Goal: Task Accomplishment & Management: Manage account settings

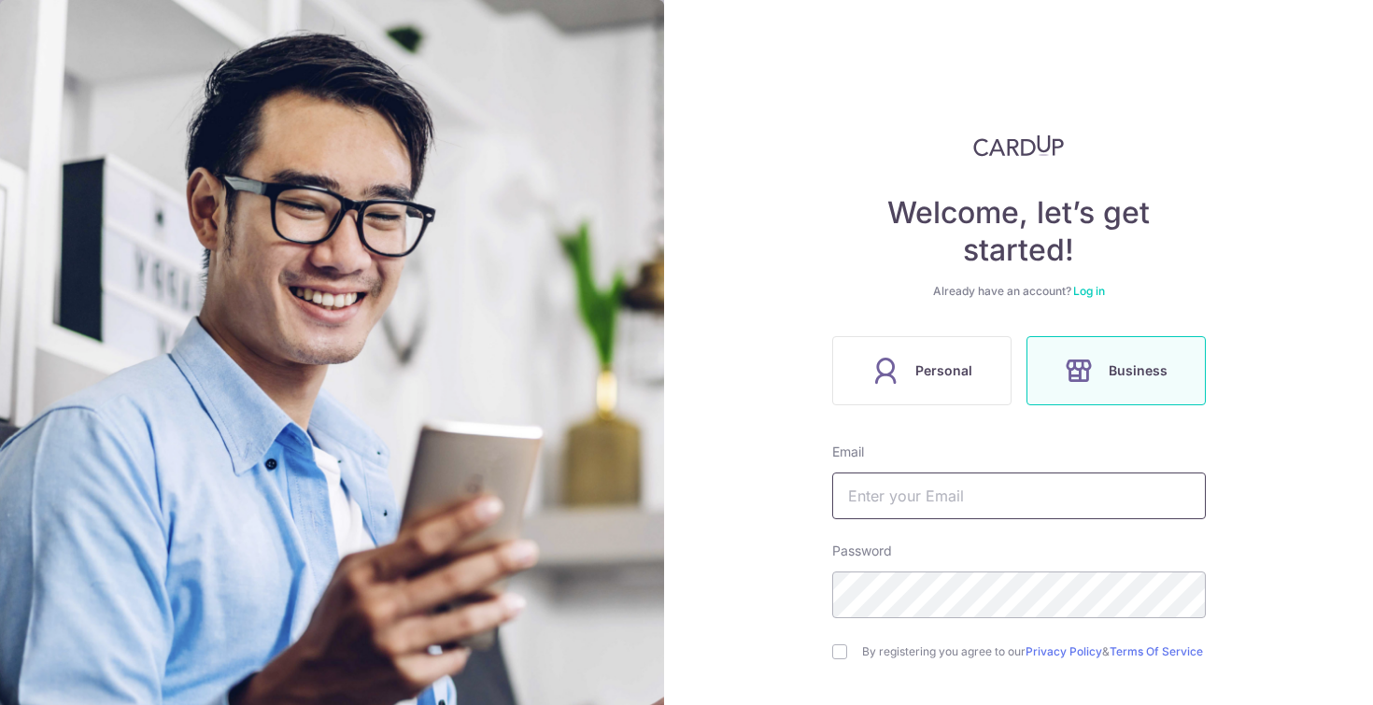
click at [889, 505] on input "text" at bounding box center [1019, 496] width 374 height 47
type input "[EMAIL_ADDRESS][DOMAIN_NAME]"
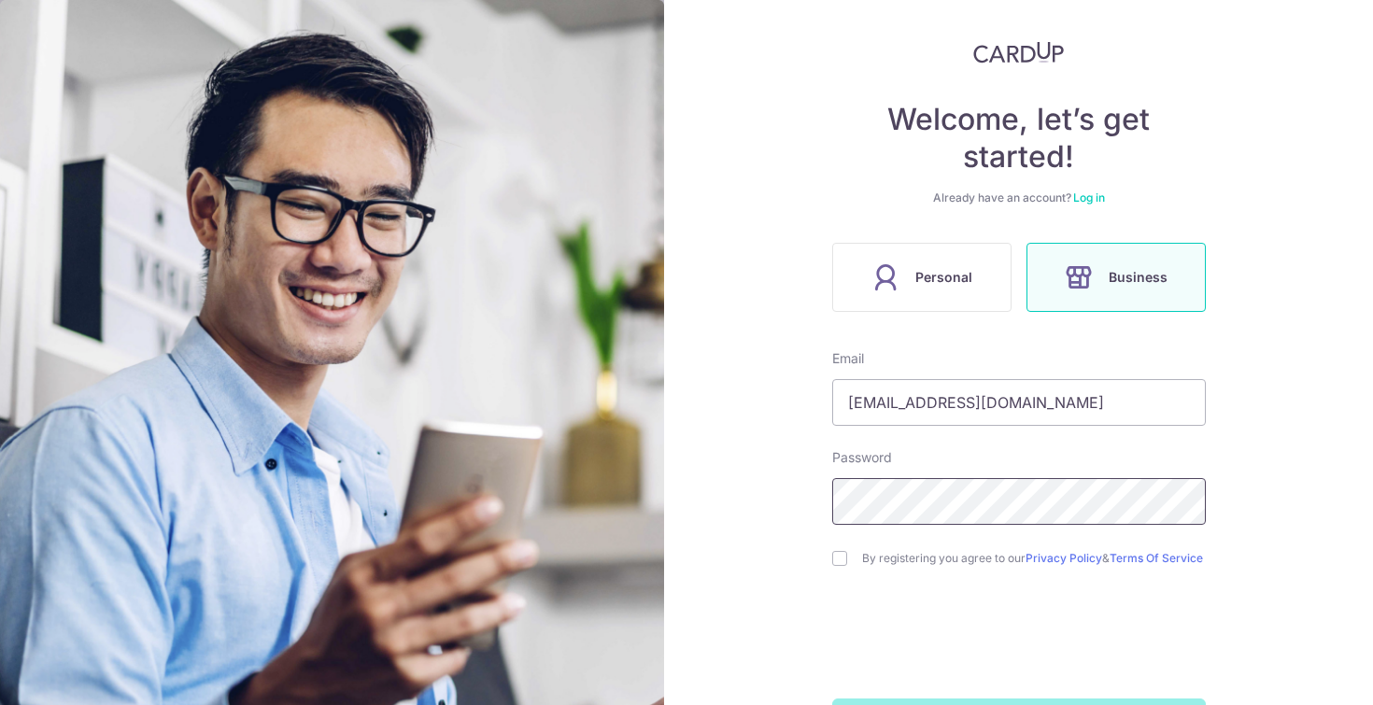
scroll to position [162, 0]
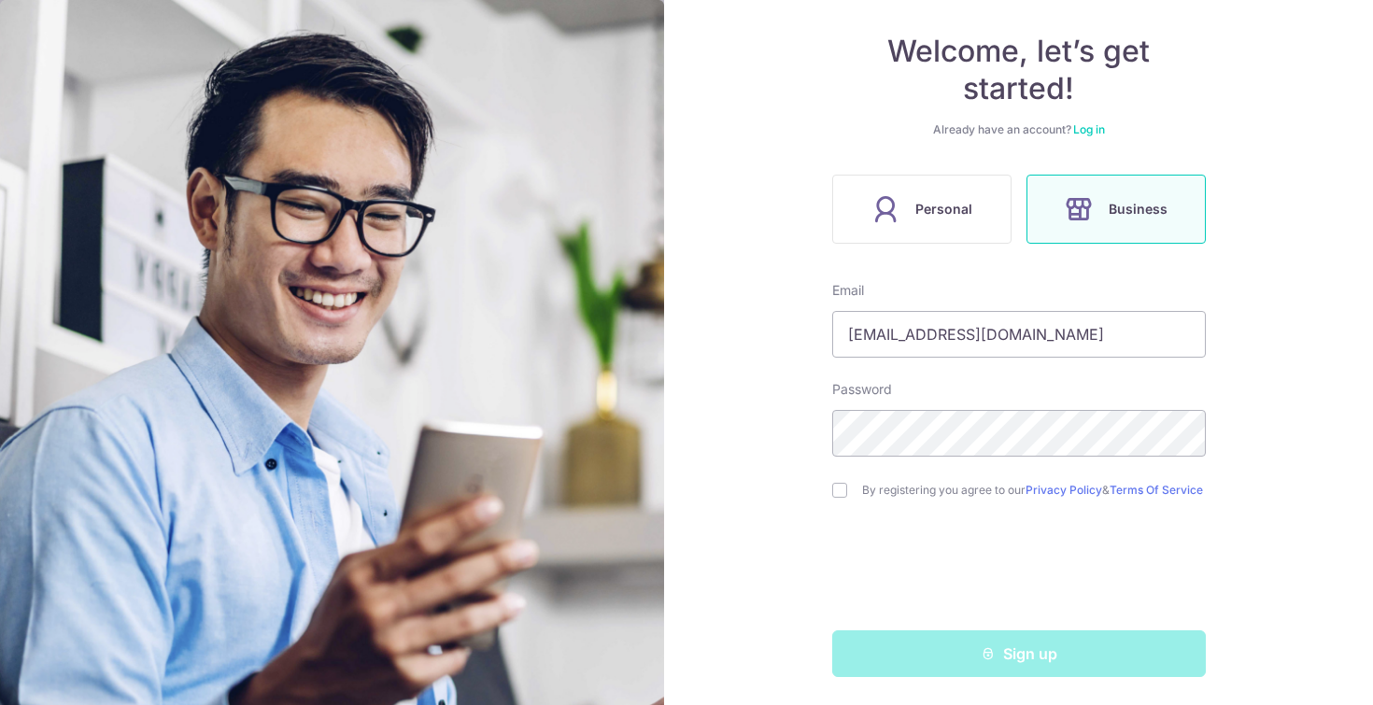
click at [976, 672] on div "Sign up" at bounding box center [1019, 654] width 396 height 47
click at [840, 481] on input "checkbox" at bounding box center [839, 488] width 15 height 15
checkbox input "true"
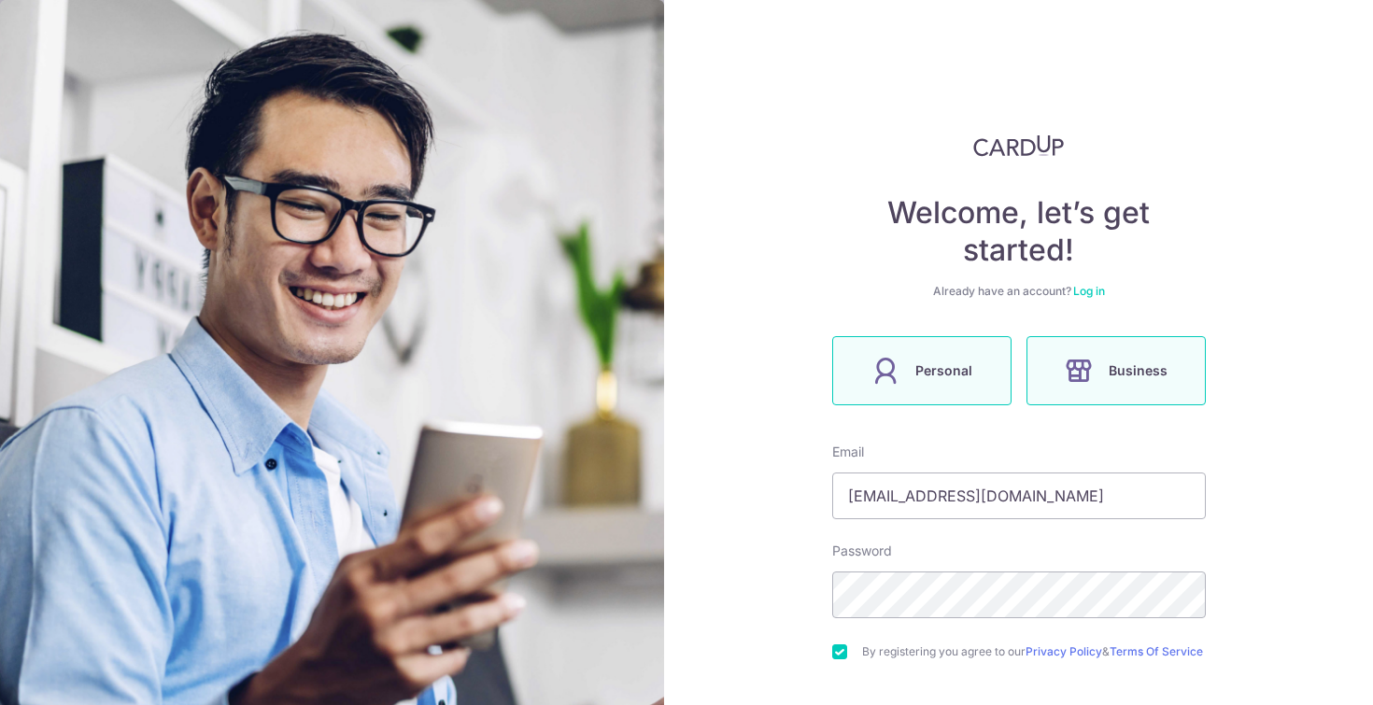
scroll to position [162, 0]
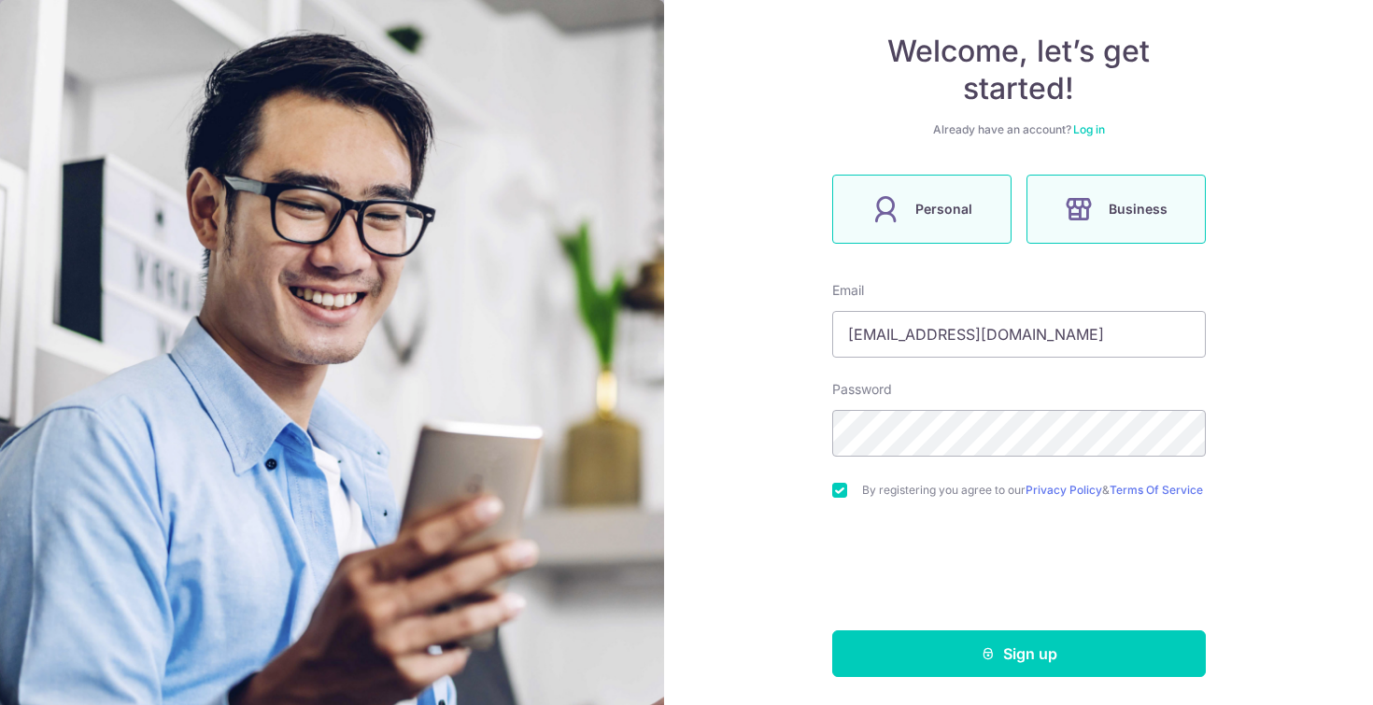
click at [888, 196] on icon at bounding box center [886, 209] width 30 height 30
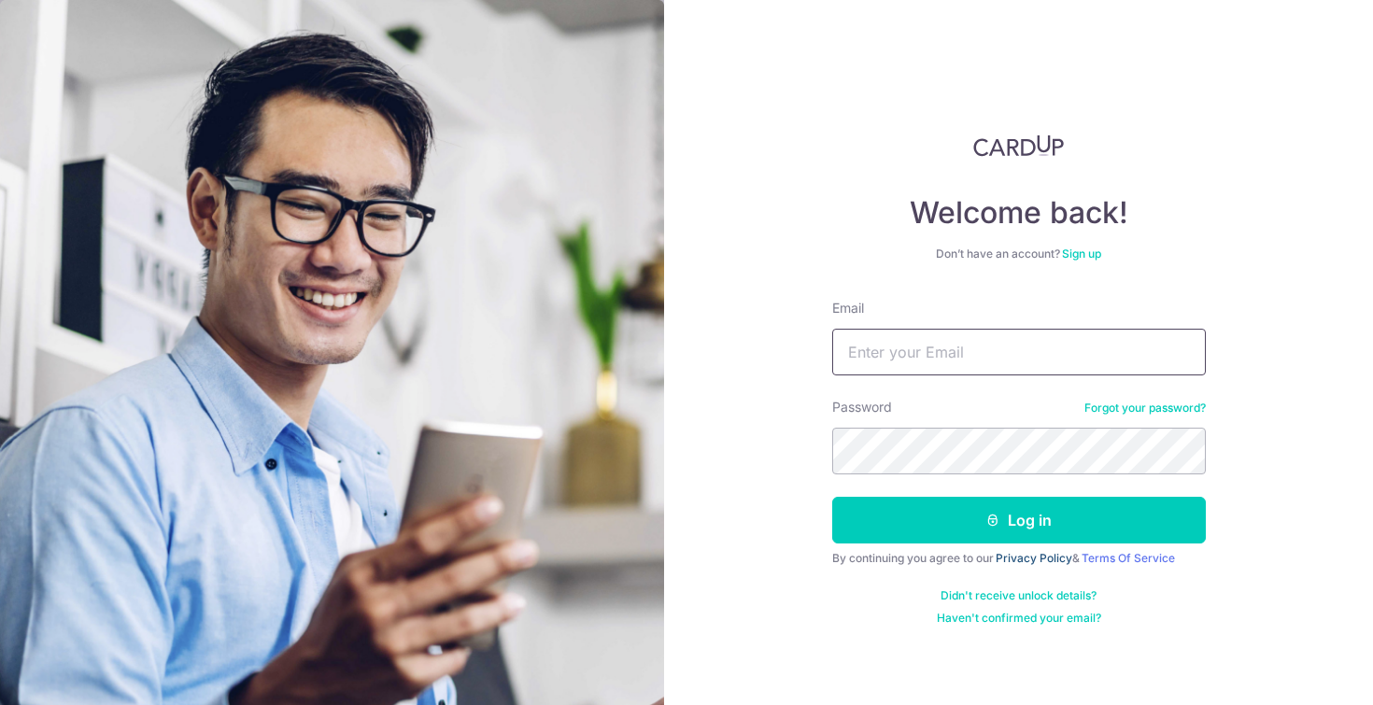
type input "[EMAIL_ADDRESS][DOMAIN_NAME]"
click at [1028, 554] on link "Privacy Policy" at bounding box center [1034, 558] width 77 height 14
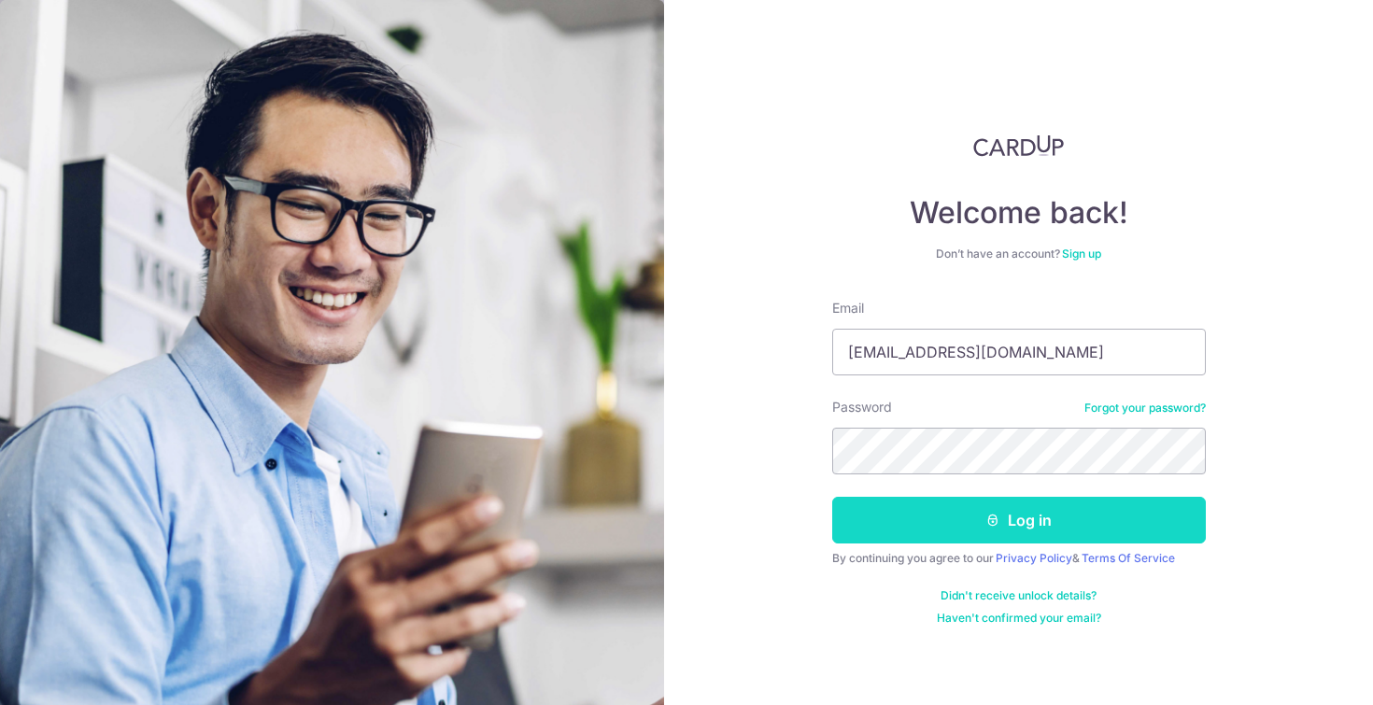
click at [1101, 528] on button "Log in" at bounding box center [1019, 520] width 374 height 47
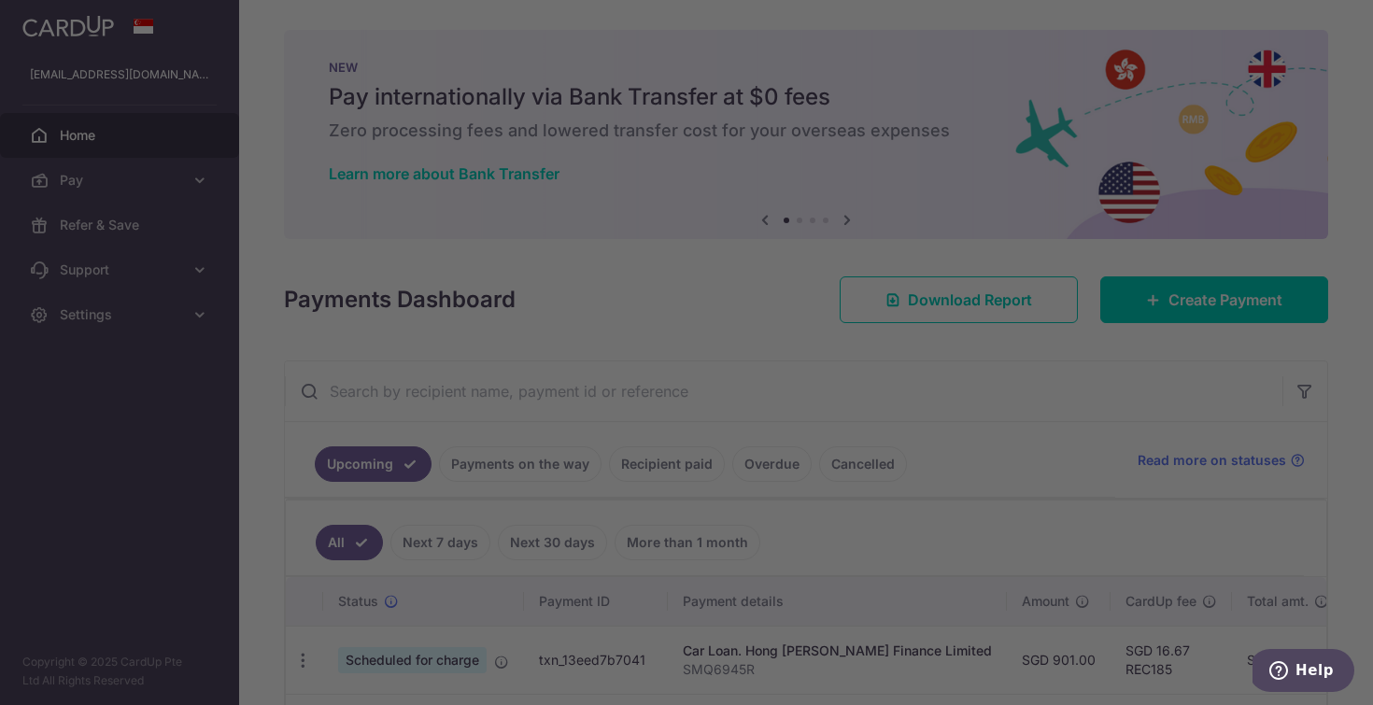
click at [562, 455] on div at bounding box center [693, 356] width 1387 height 713
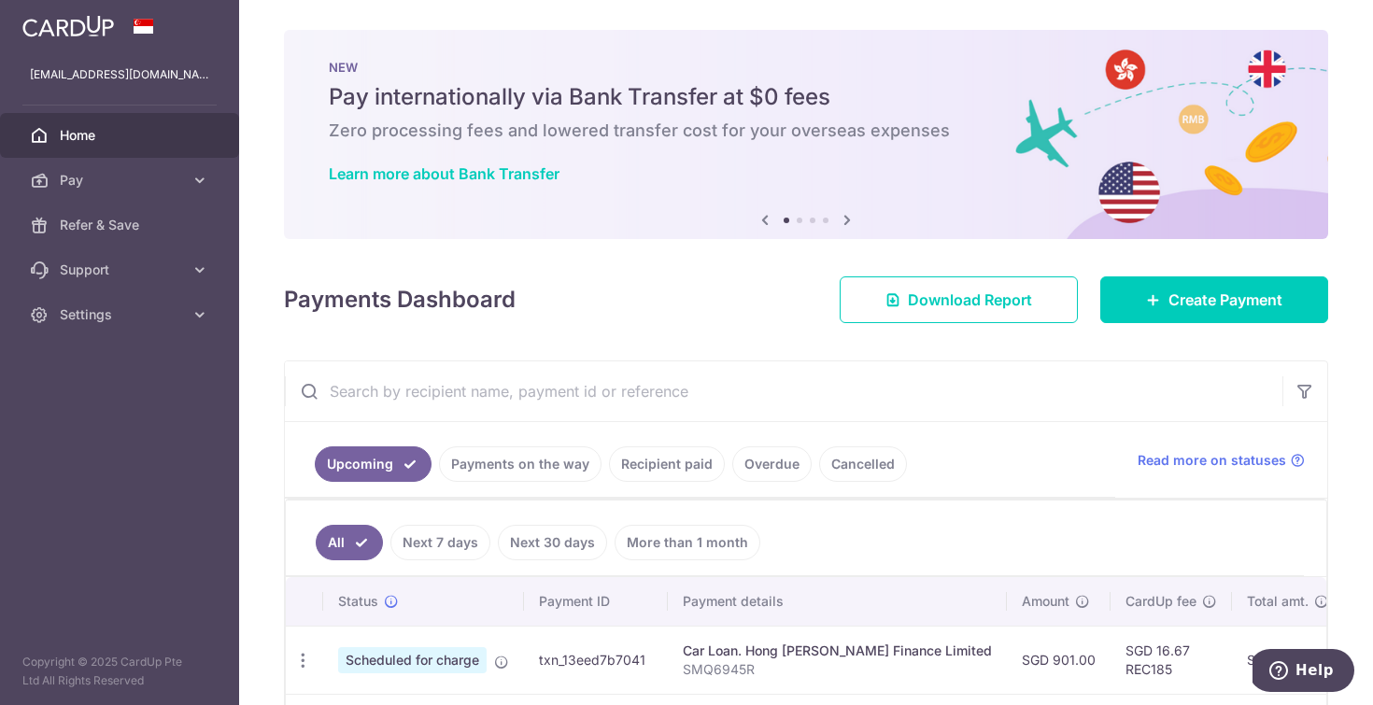
click at [506, 462] on link "Payments on the way" at bounding box center [520, 465] width 163 height 36
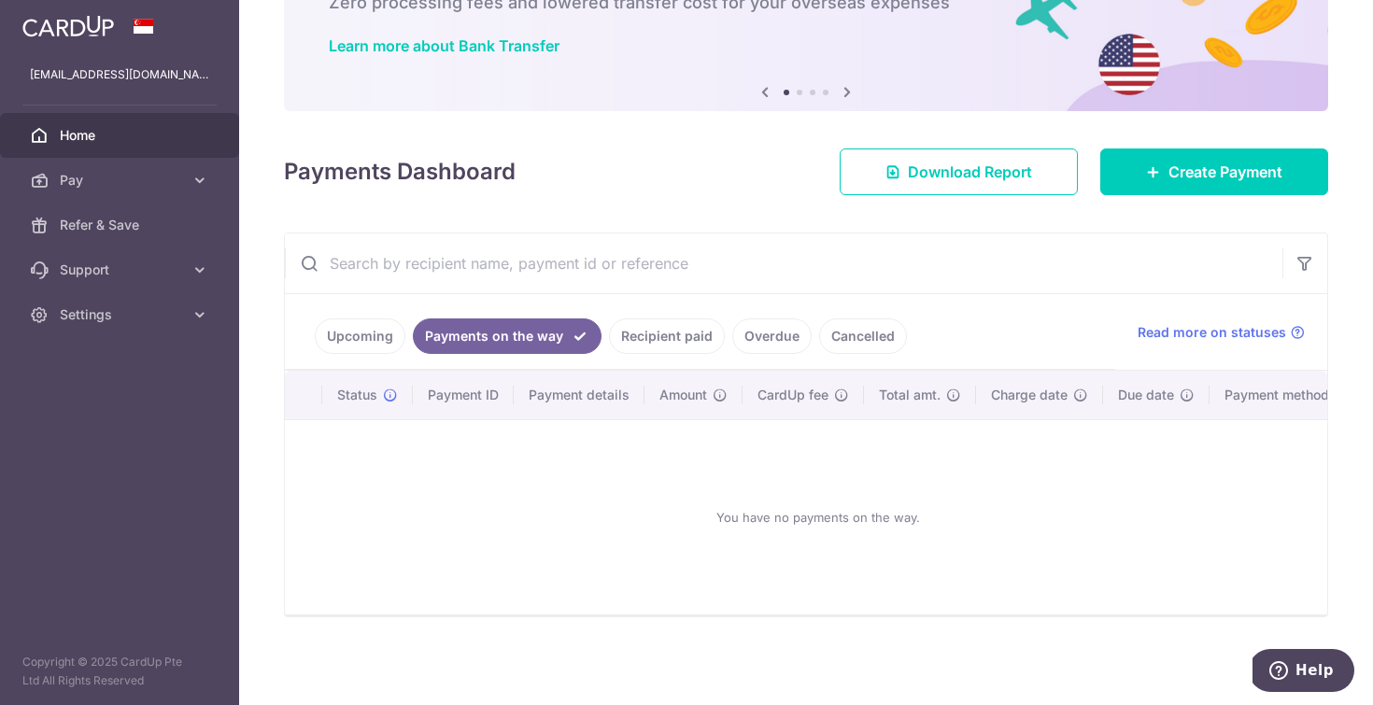
click at [675, 319] on link "Recipient paid" at bounding box center [667, 337] width 116 height 36
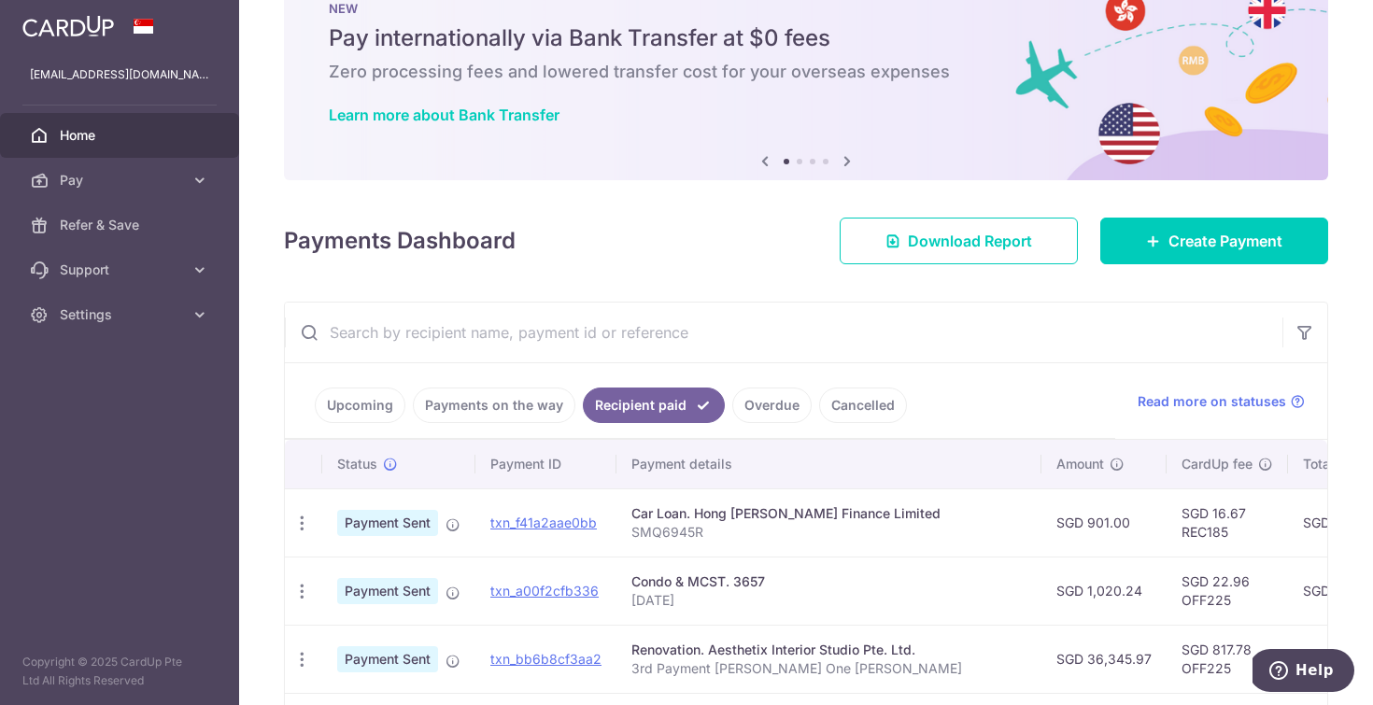
scroll to position [138, 0]
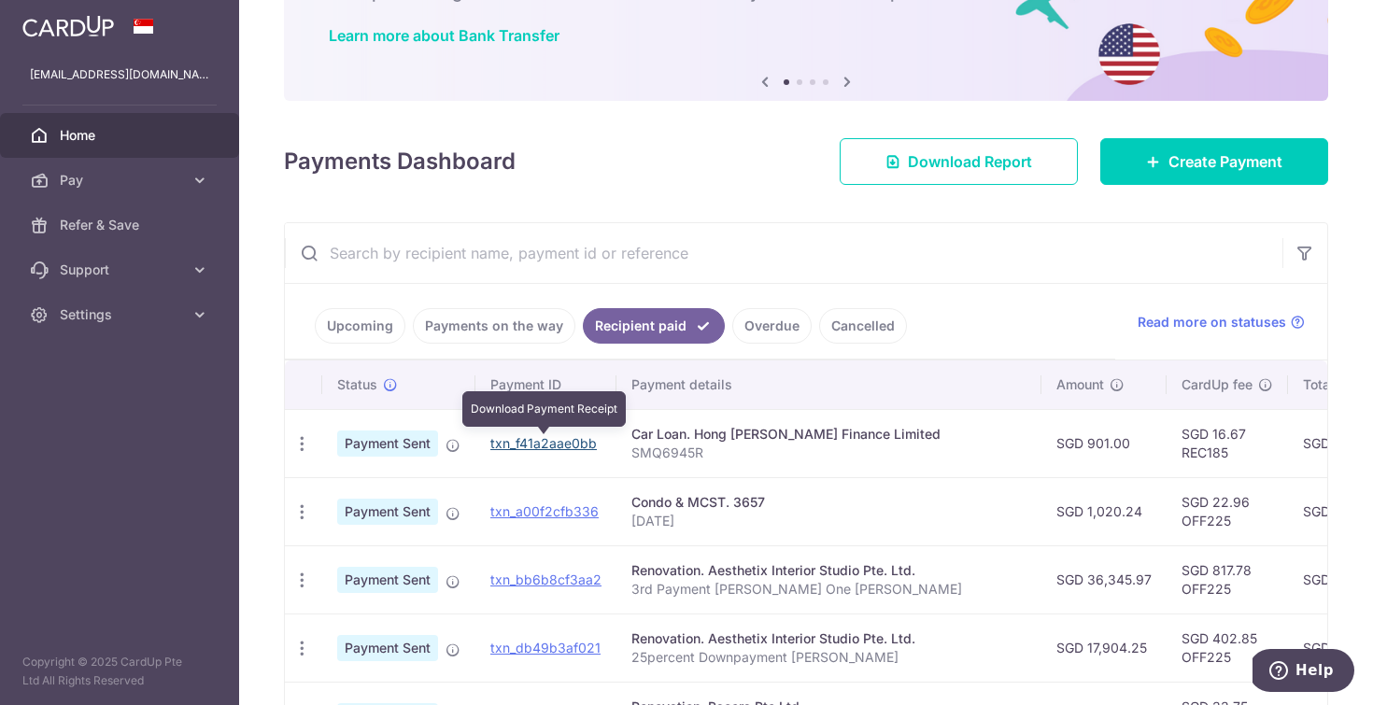
click at [524, 444] on link "txn_f41a2aae0bb" at bounding box center [543, 443] width 107 height 16
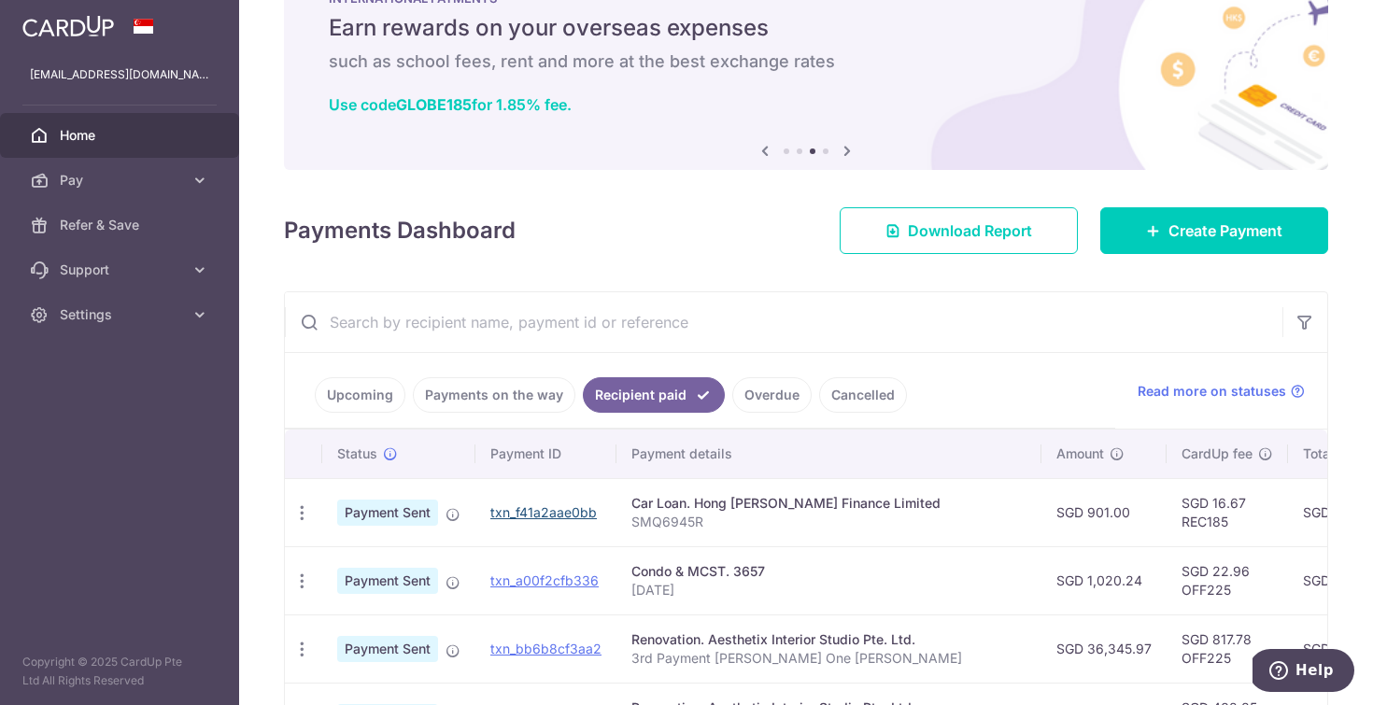
scroll to position [0, 0]
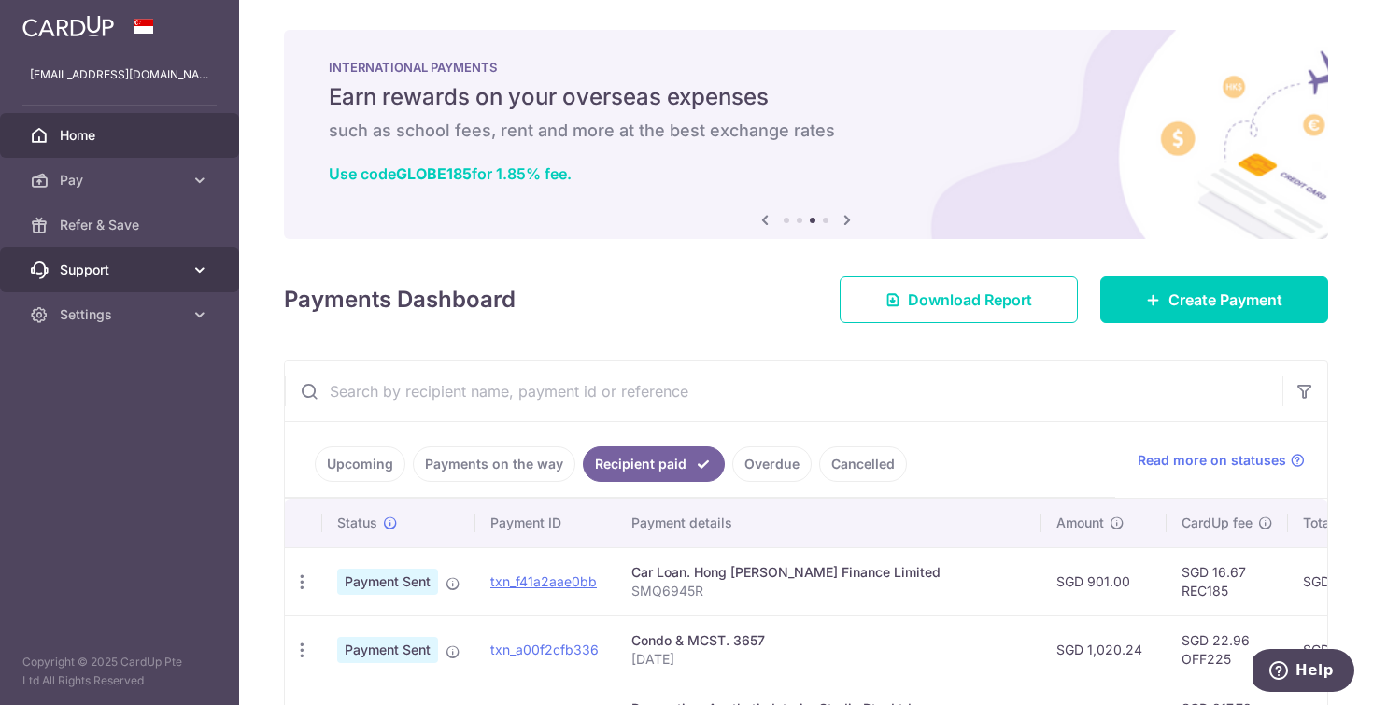
click at [78, 255] on link "Support" at bounding box center [119, 270] width 239 height 45
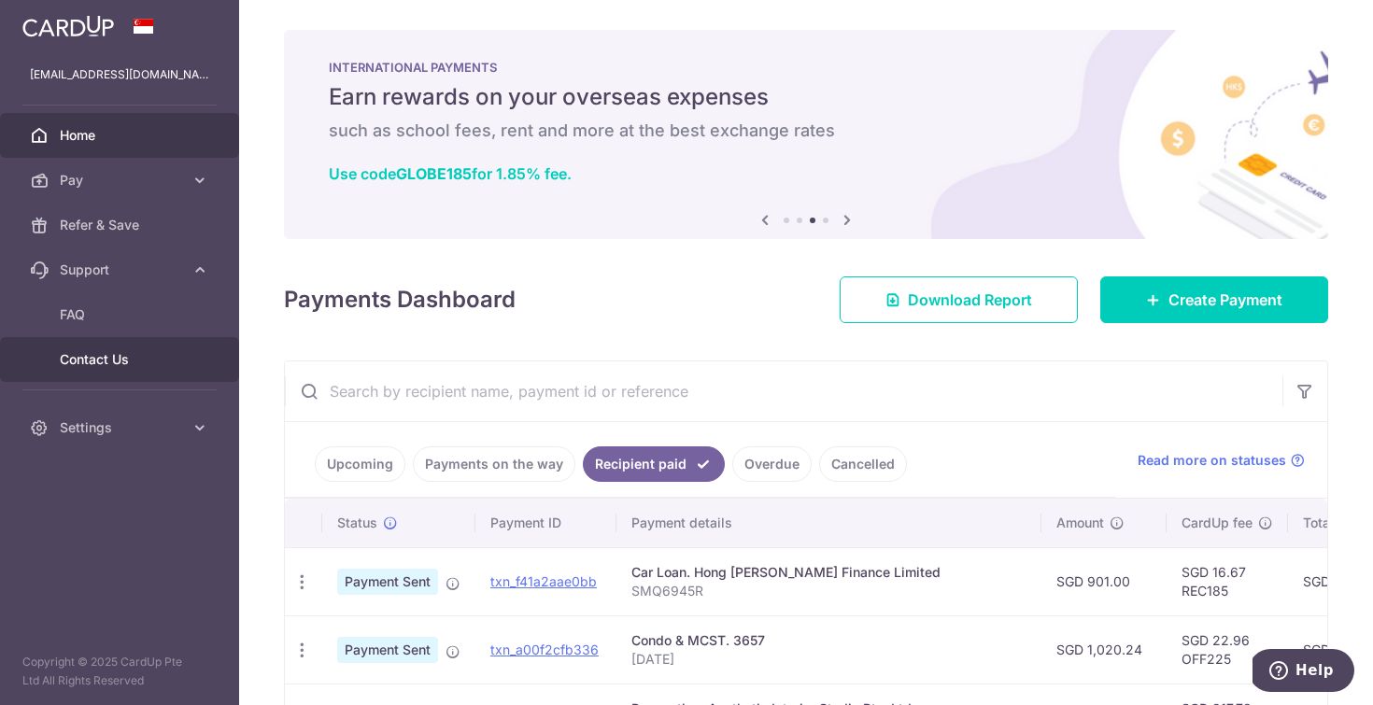
click at [103, 350] on span "Contact Us" at bounding box center [121, 359] width 123 height 19
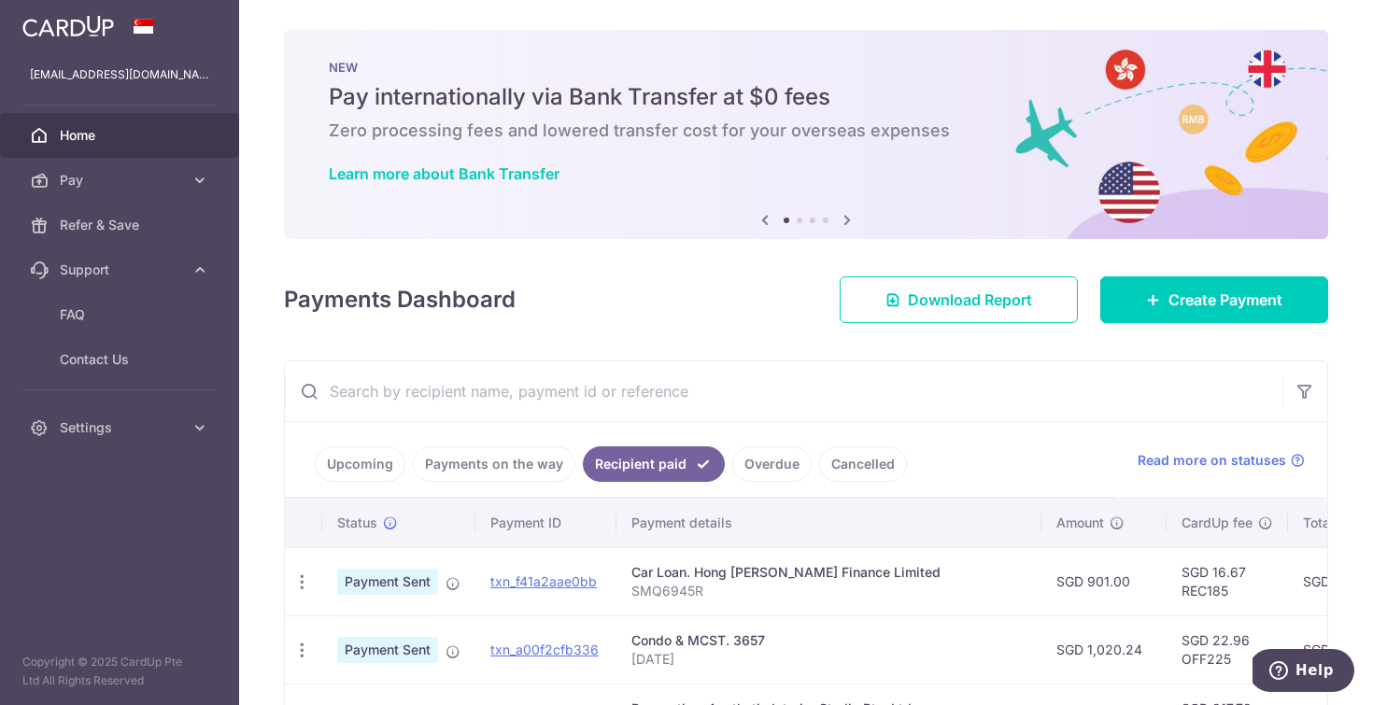
click at [100, 136] on span "Home" at bounding box center [121, 135] width 123 height 19
click at [352, 472] on link "Upcoming" at bounding box center [360, 465] width 91 height 36
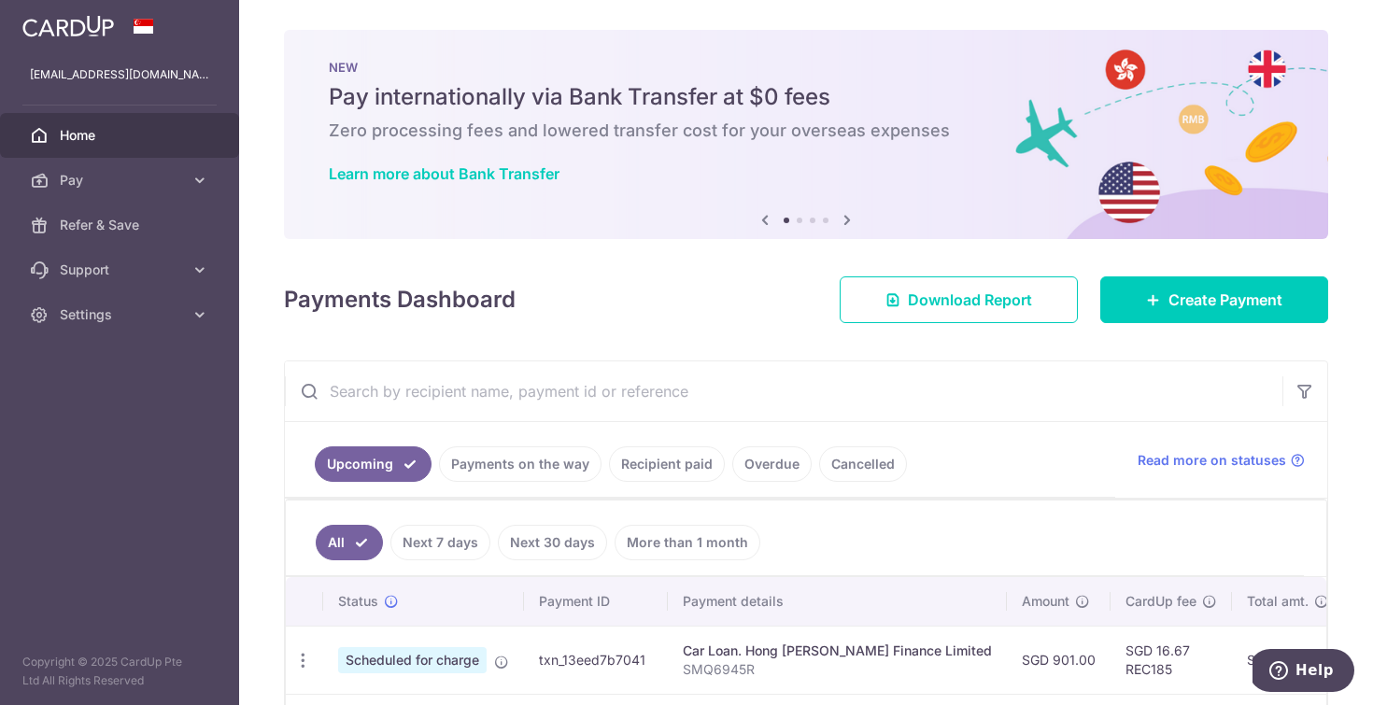
scroll to position [176, 0]
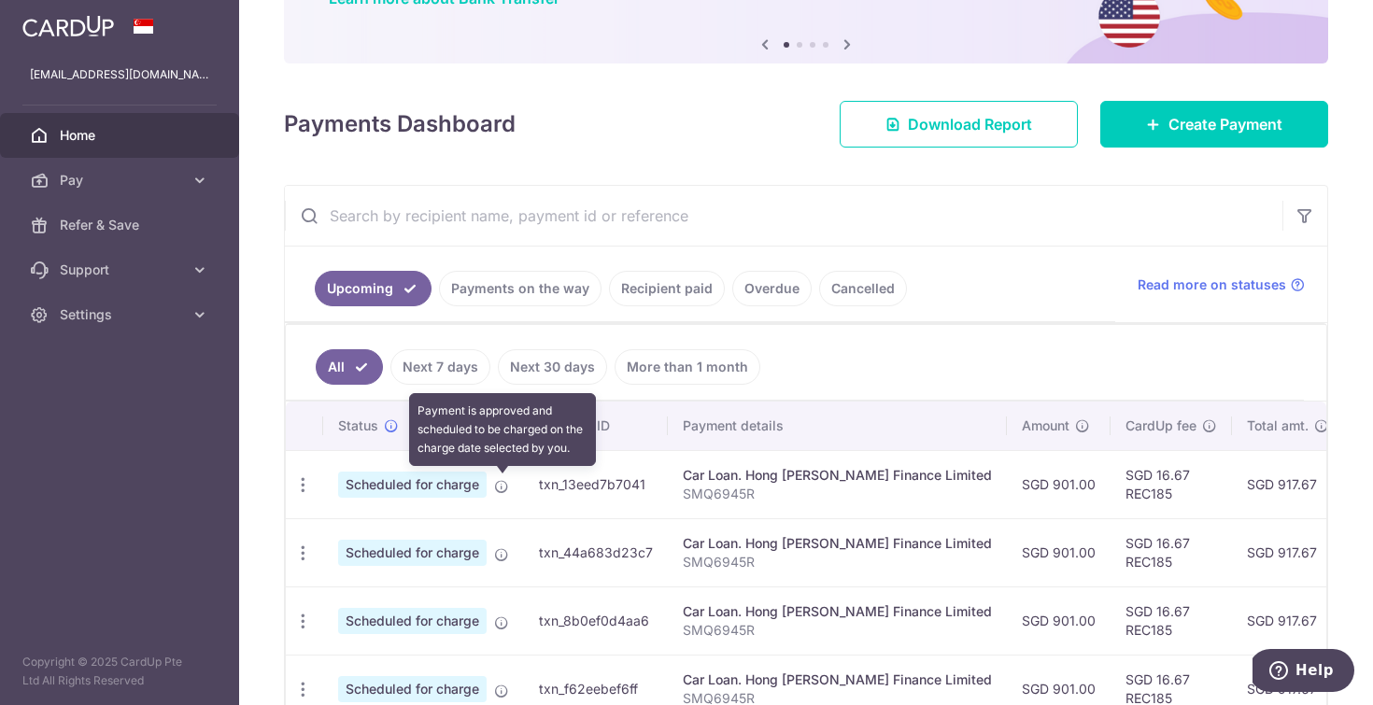
click at [500, 490] on icon at bounding box center [501, 486] width 15 height 15
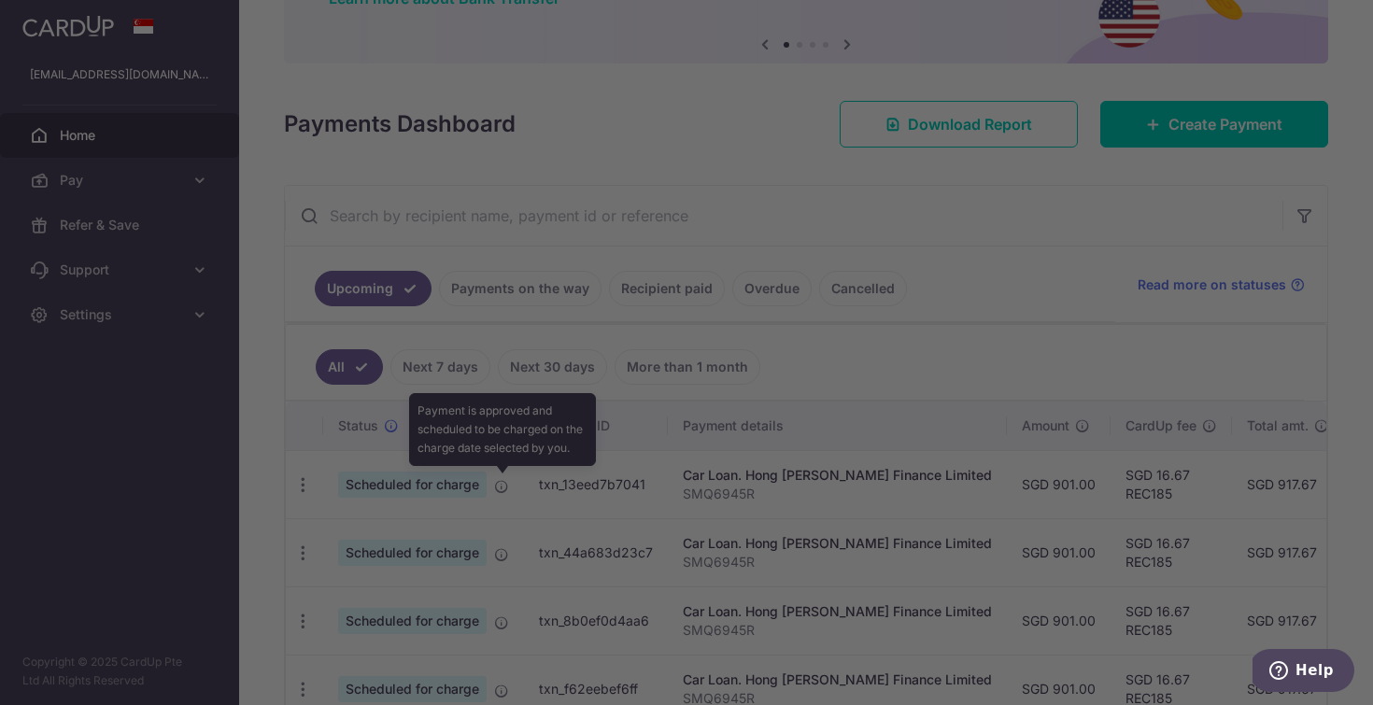
click at [439, 485] on div at bounding box center [693, 356] width 1387 height 713
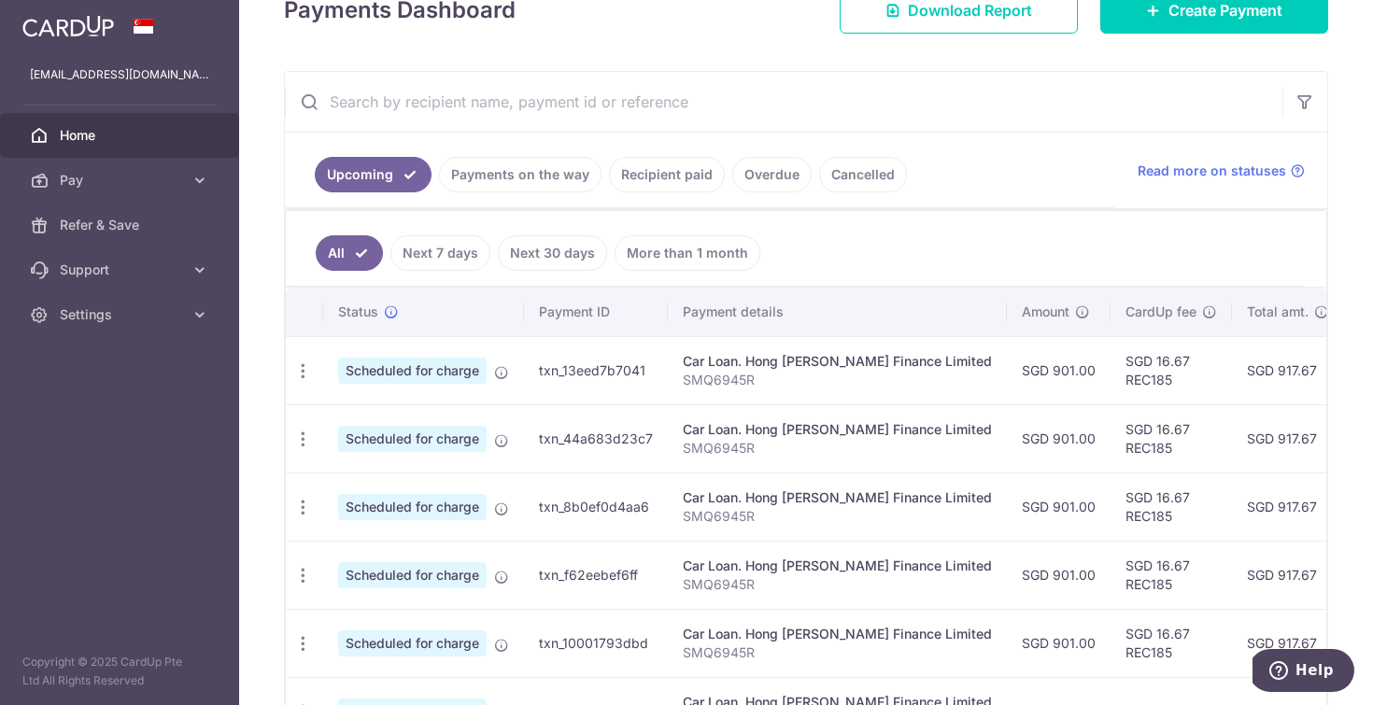
scroll to position [361, 0]
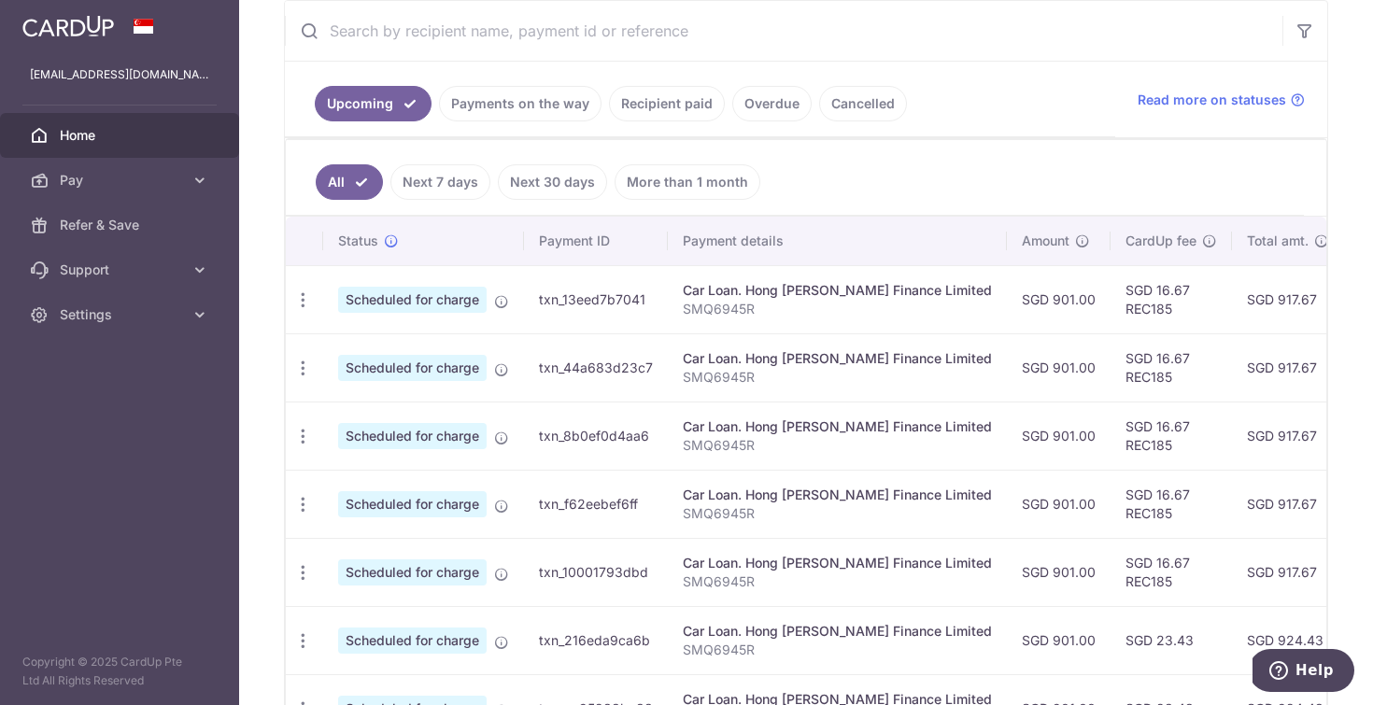
click at [494, 109] on link "Payments on the way" at bounding box center [520, 104] width 163 height 36
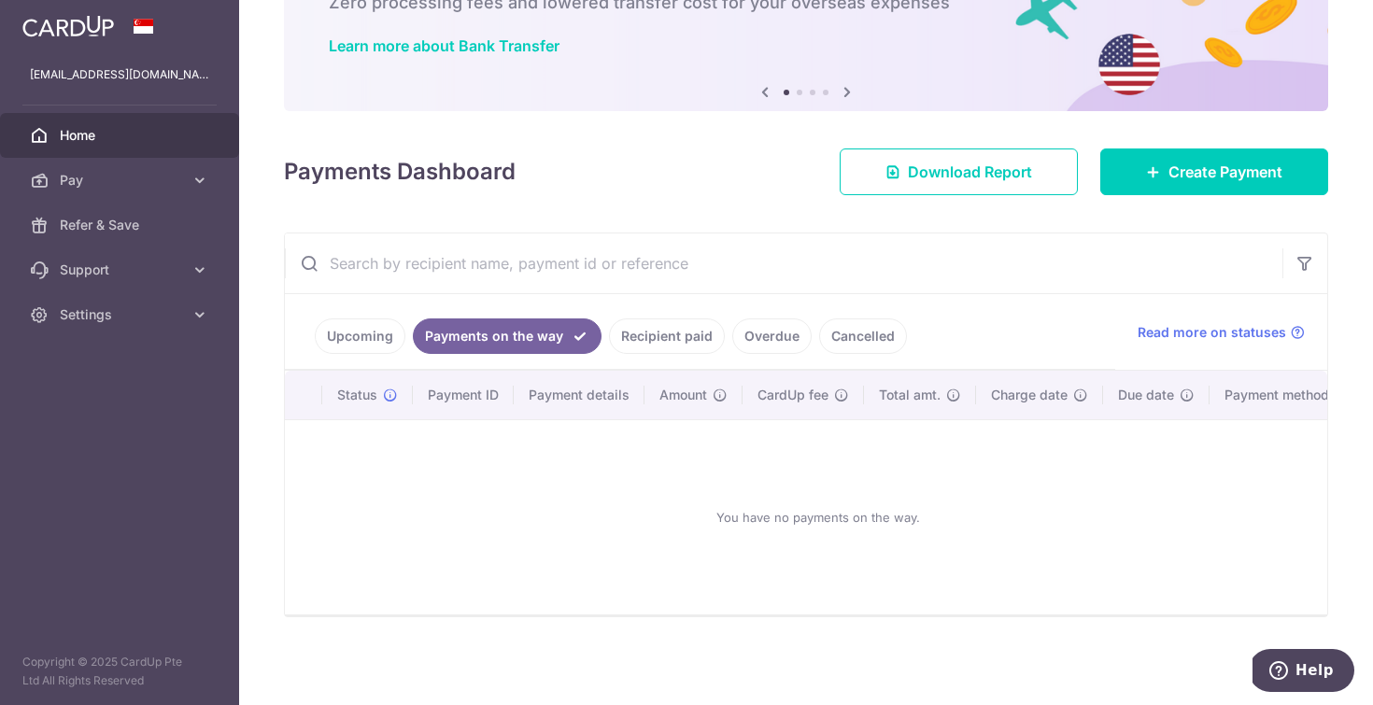
click at [655, 338] on link "Recipient paid" at bounding box center [667, 337] width 116 height 36
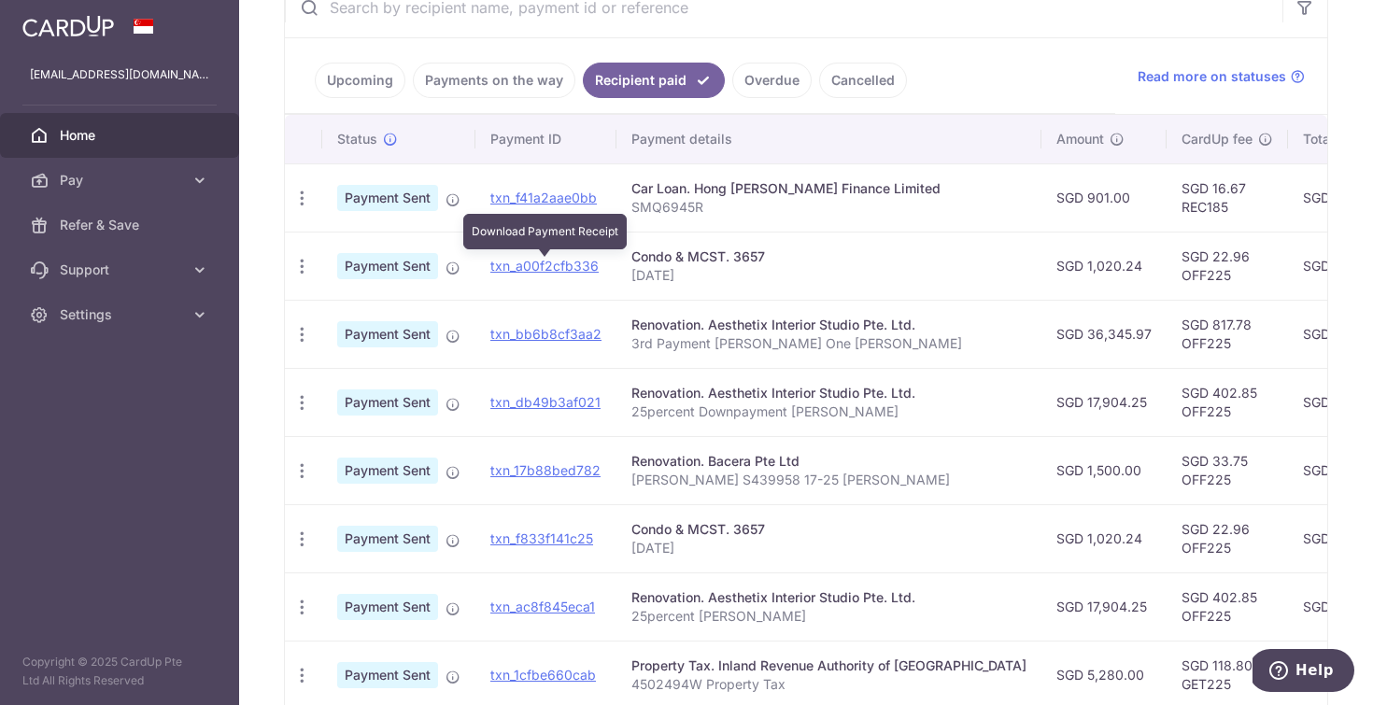
scroll to position [384, 0]
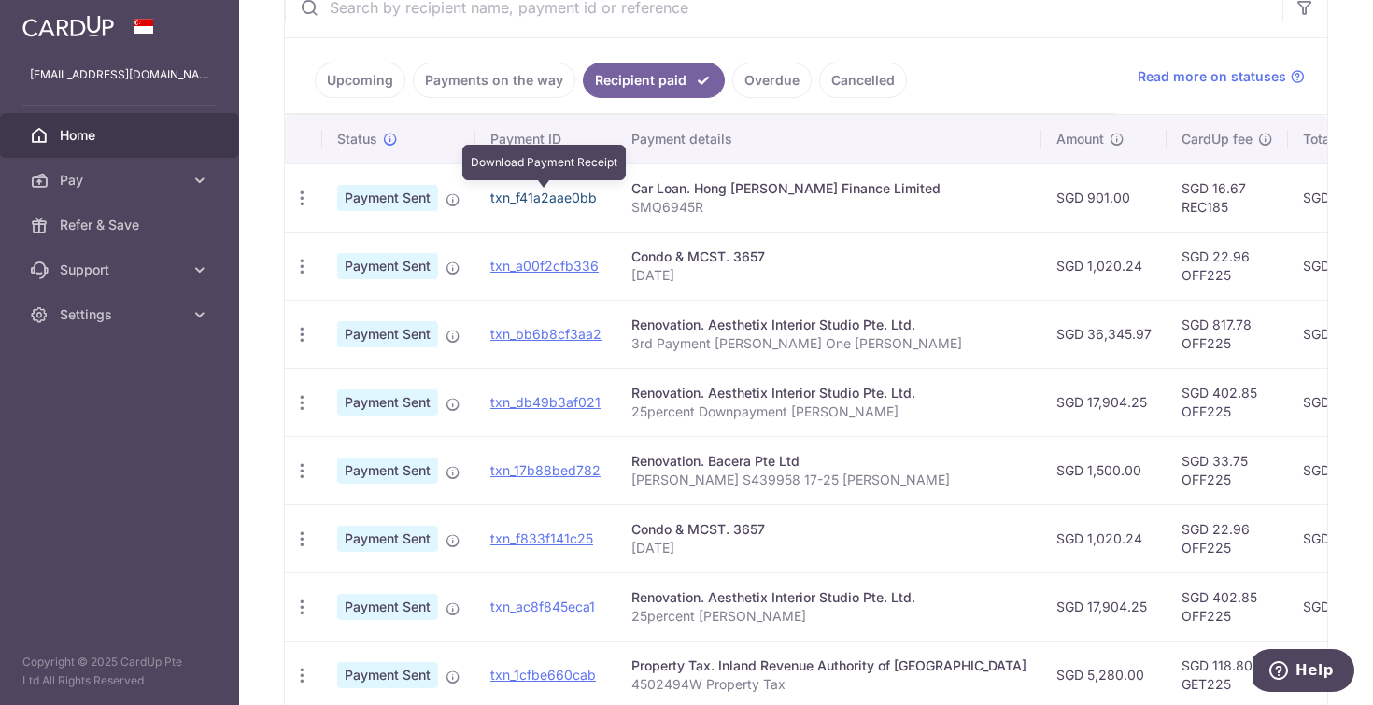
click at [533, 203] on link "txn_f41a2aae0bb" at bounding box center [543, 198] width 107 height 16
